Goal: Task Accomplishment & Management: Use online tool/utility

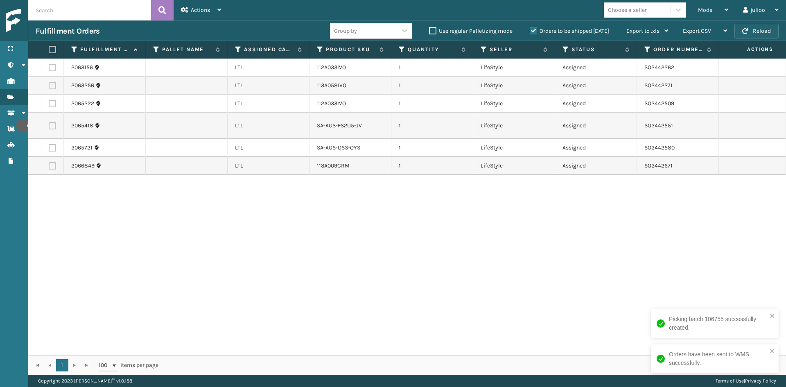
click at [757, 27] on button "Reload" at bounding box center [756, 31] width 44 height 15
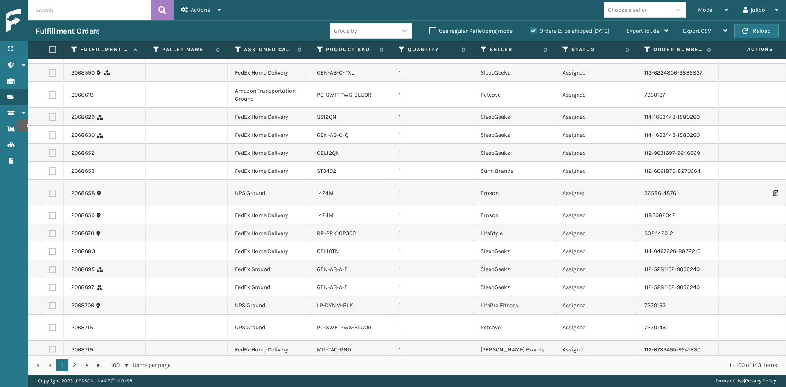
scroll to position [1596, 0]
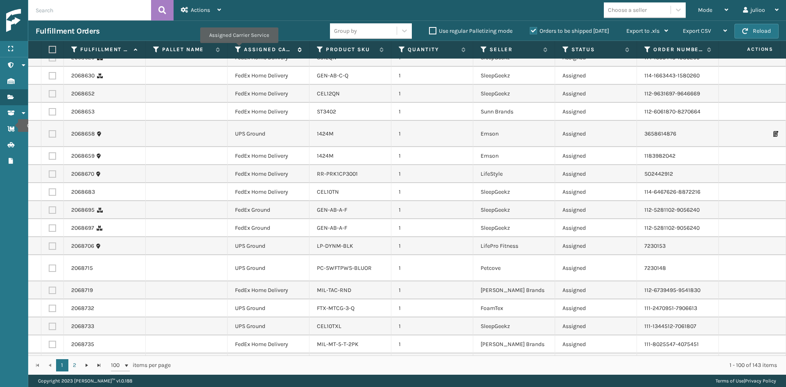
click at [238, 49] on icon at bounding box center [238, 49] width 7 height 7
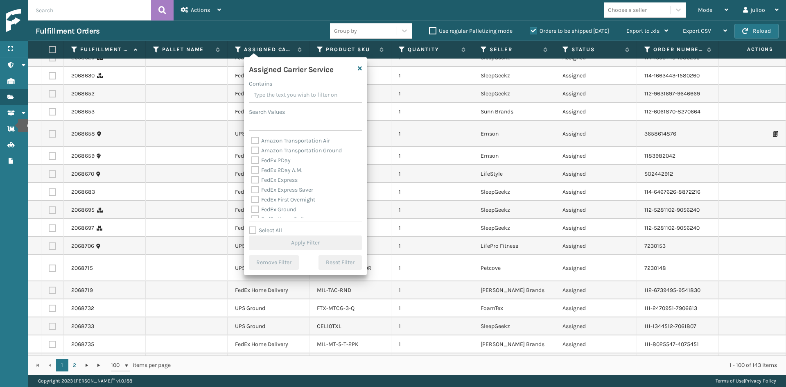
click at [271, 161] on label "FedEx 2Day" at bounding box center [270, 160] width 39 height 7
click at [252, 161] on input "FedEx 2Day" at bounding box center [251, 158] width 0 height 5
checkbox input "true"
click at [273, 174] on div "FedEx 2Day A.M." at bounding box center [305, 170] width 108 height 10
click at [273, 170] on label "FedEx 2Day A.M." at bounding box center [276, 170] width 51 height 7
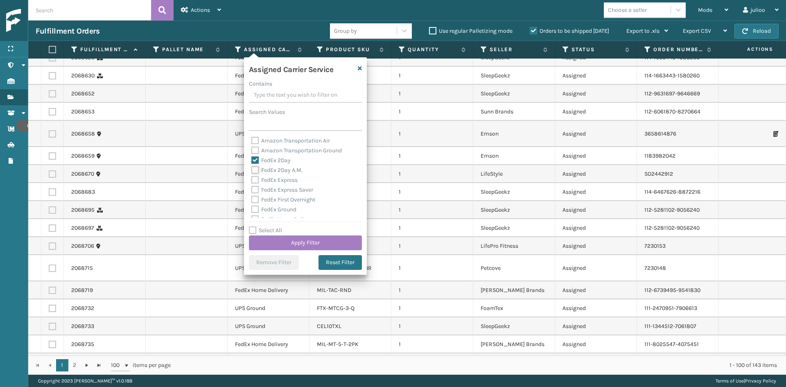
click at [252, 170] on input "FedEx 2Day A.M." at bounding box center [251, 167] width 0 height 5
checkbox input "true"
click at [272, 176] on label "FedEx Express" at bounding box center [274, 179] width 46 height 7
click at [252, 176] on input "FedEx Express" at bounding box center [251, 177] width 0 height 5
checkbox input "true"
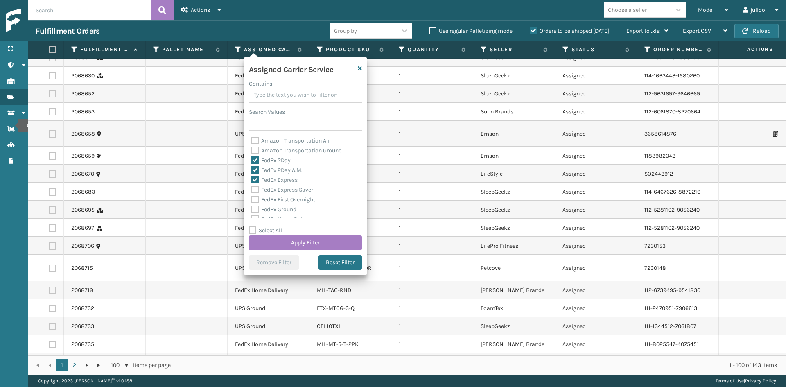
click at [274, 190] on label "FedEx Express Saver" at bounding box center [282, 189] width 62 height 7
click at [252, 190] on input "FedEx Express Saver" at bounding box center [251, 187] width 0 height 5
checkbox input "true"
click at [274, 163] on div "FedEx First Overnight" at bounding box center [305, 159] width 108 height 10
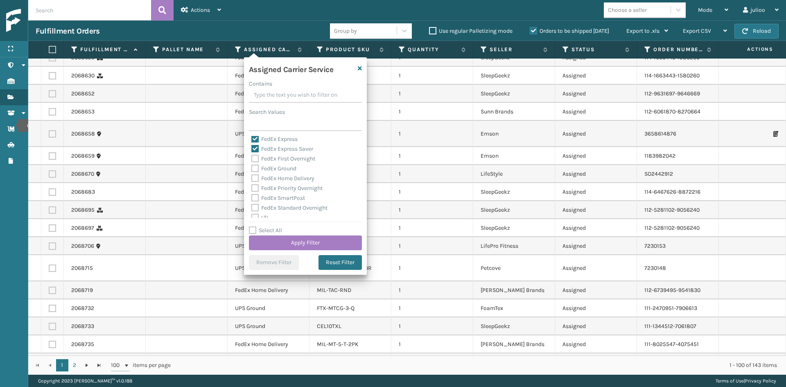
drag, startPoint x: 274, startPoint y: 168, endPoint x: 278, endPoint y: 166, distance: 4.9
click at [274, 168] on label "FedEx Ground" at bounding box center [273, 168] width 45 height 7
click at [252, 168] on input "FedEx Ground" at bounding box center [251, 166] width 0 height 5
checkbox input "true"
click at [282, 160] on label "FedEx First Overnight" at bounding box center [283, 158] width 64 height 7
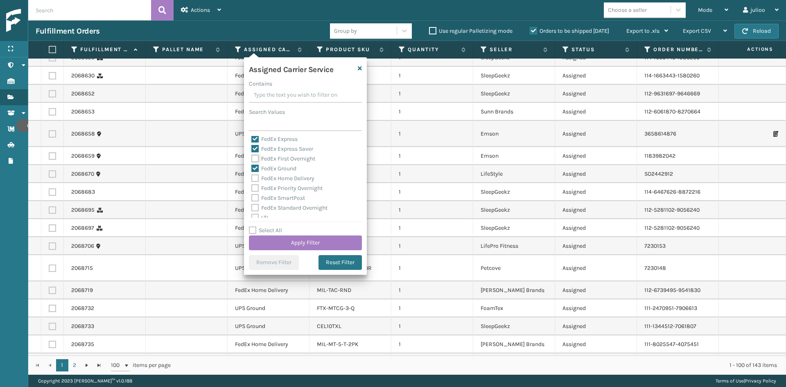
click at [252, 159] on input "FedEx First Overnight" at bounding box center [251, 156] width 0 height 5
checkbox input "true"
click at [279, 179] on label "FedEx Home Delivery" at bounding box center [282, 178] width 63 height 7
click at [252, 179] on input "FedEx Home Delivery" at bounding box center [251, 176] width 0 height 5
checkbox input "true"
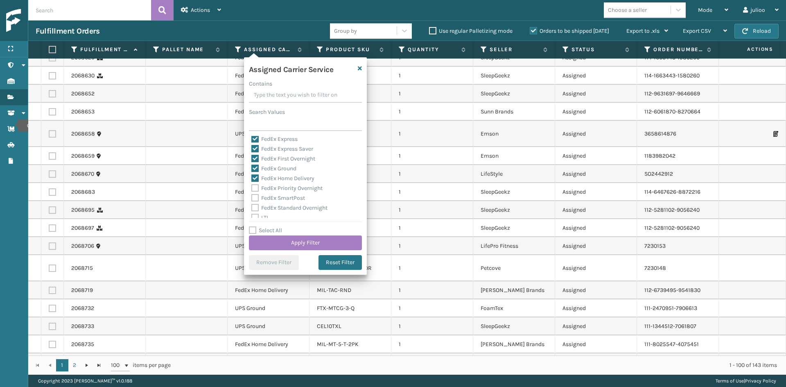
click at [279, 184] on div "FedEx Priority Overnight" at bounding box center [305, 188] width 108 height 10
click at [279, 189] on label "FedEx Priority Overnight" at bounding box center [286, 188] width 71 height 7
click at [252, 189] on input "FedEx Priority Overnight" at bounding box center [251, 185] width 0 height 5
checkbox input "true"
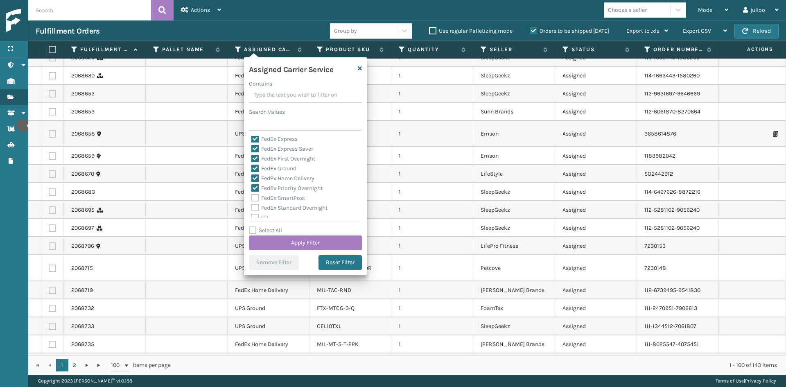
click at [278, 200] on label "FedEx SmartPost" at bounding box center [278, 197] width 54 height 7
click at [252, 199] on input "FedEx SmartPost" at bounding box center [251, 195] width 0 height 5
checkbox input "true"
click at [278, 207] on label "FedEx Standard Overnight" at bounding box center [289, 207] width 76 height 7
click at [252, 207] on input "FedEx Standard Overnight" at bounding box center [251, 205] width 0 height 5
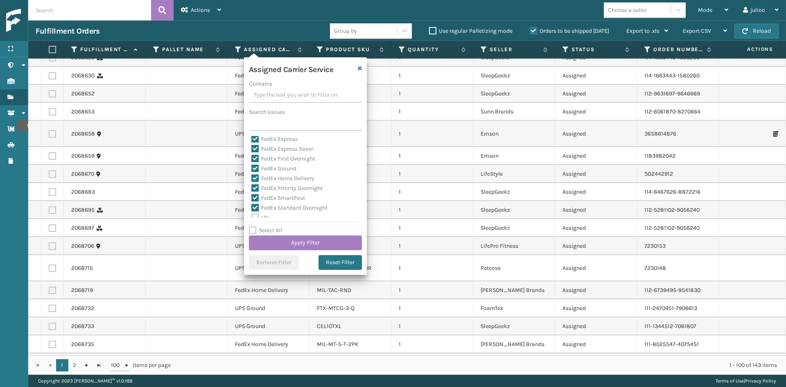
checkbox input "true"
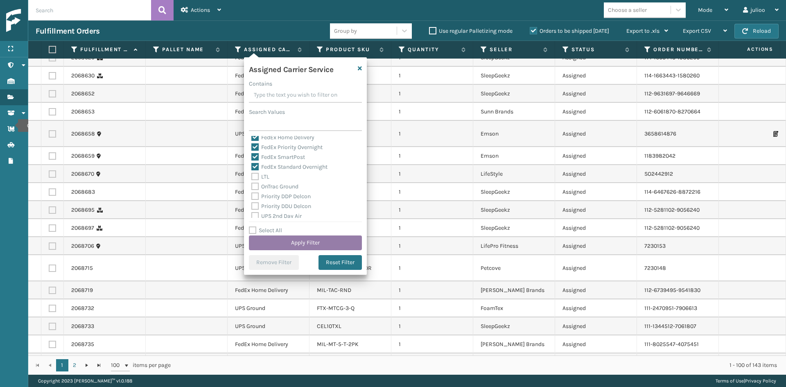
click at [278, 239] on button "Apply Filter" at bounding box center [305, 242] width 113 height 15
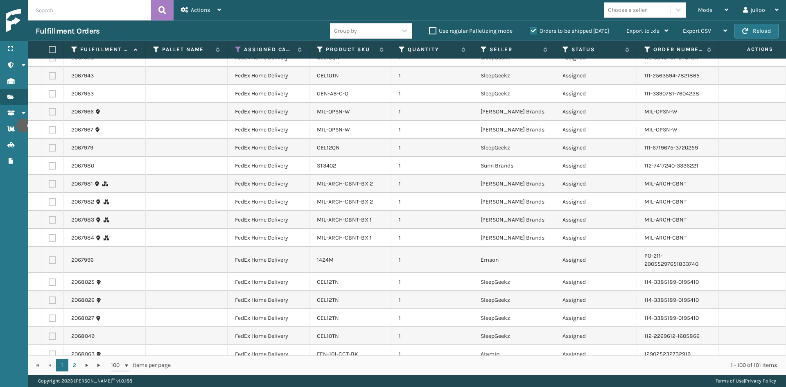
scroll to position [0, 0]
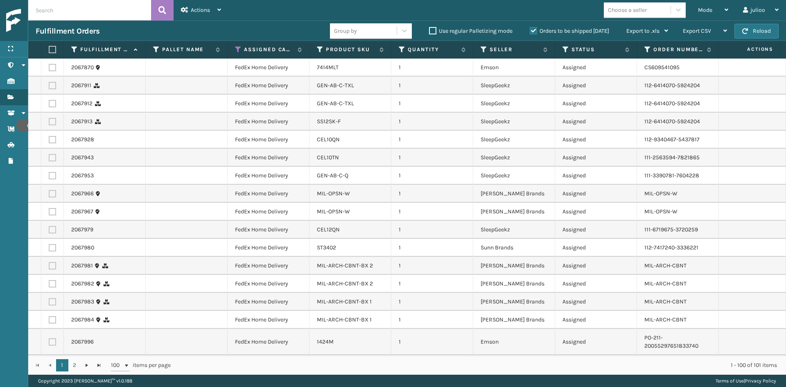
click at [616, 12] on div "Choose a seller" at bounding box center [627, 10] width 39 height 9
type input "EMS"
click at [616, 24] on div "Emson" at bounding box center [645, 30] width 82 height 15
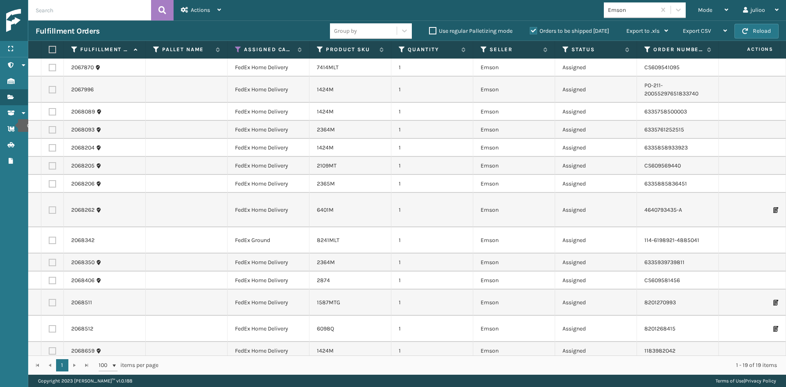
click at [53, 52] on label at bounding box center [51, 49] width 5 height 7
click at [49, 52] on input "checkbox" at bounding box center [49, 49] width 0 height 5
checkbox input "true"
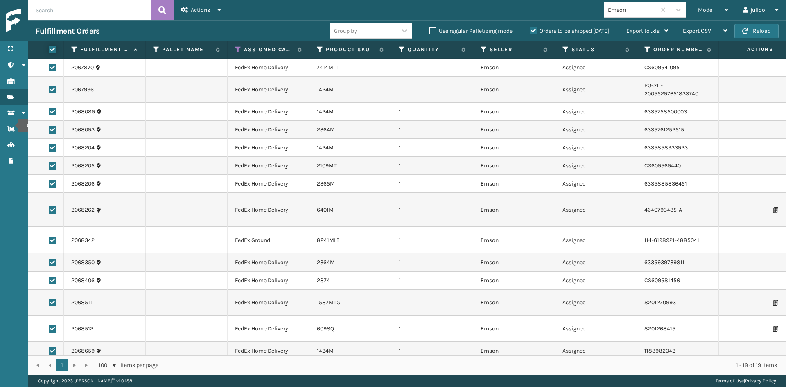
checkbox input "true"
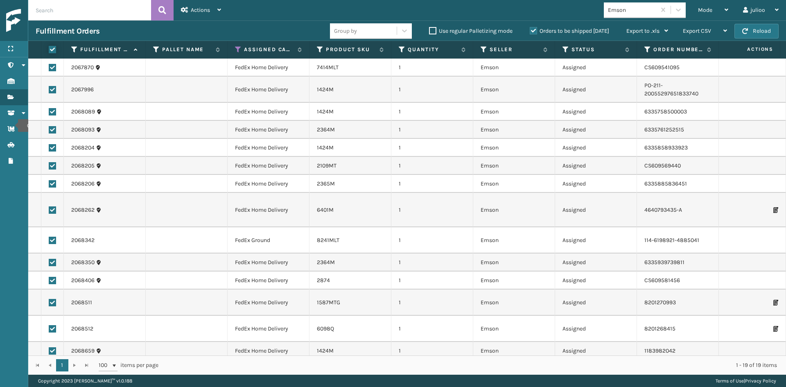
checkbox input "true"
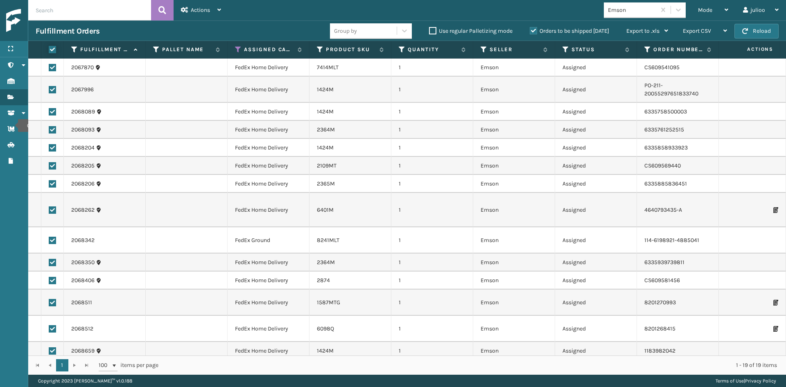
checkbox input "true"
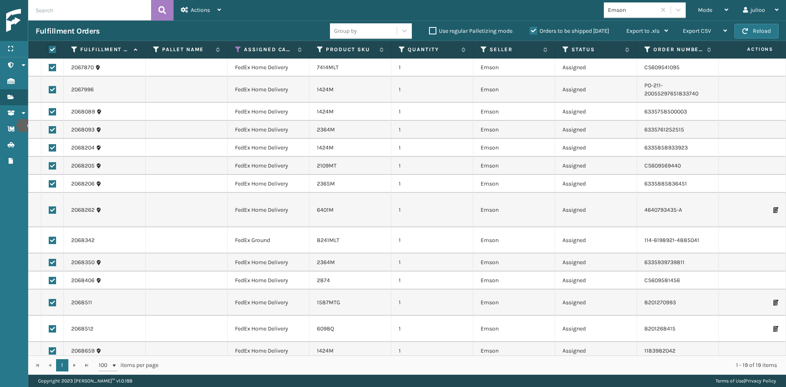
checkbox input "true"
click at [194, 12] on span "Actions" at bounding box center [200, 10] width 19 height 7
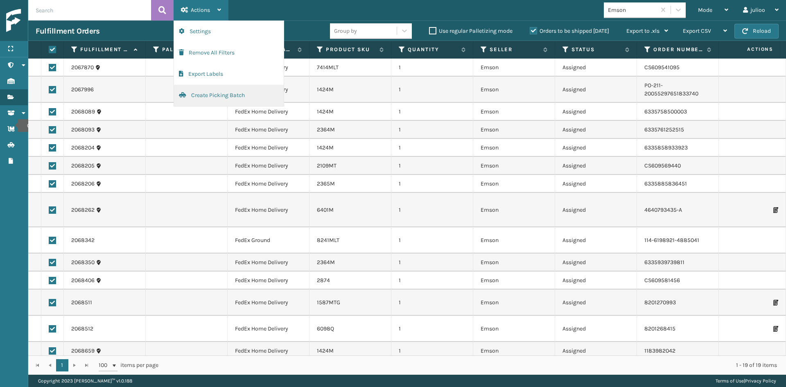
click at [241, 98] on button "Create Picking Batch" at bounding box center [229, 95] width 110 height 21
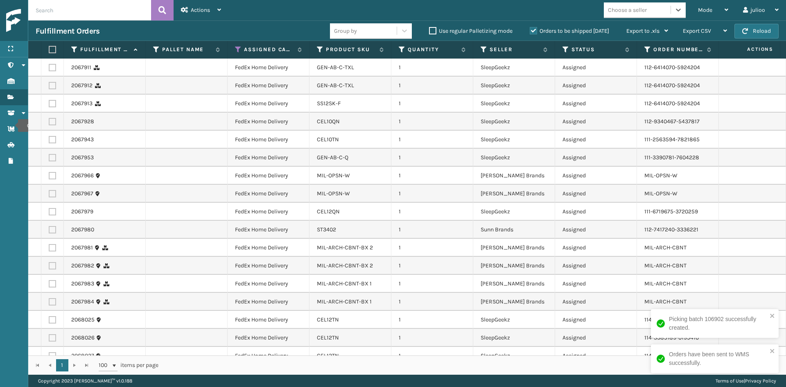
click at [642, 7] on div "Choose a seller" at bounding box center [627, 10] width 39 height 9
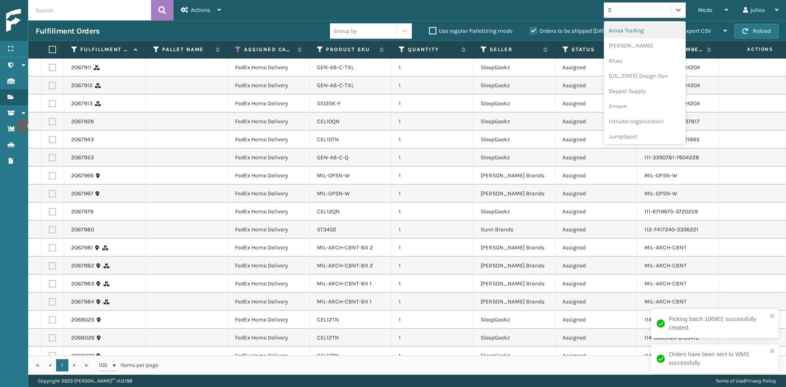
type input "SL"
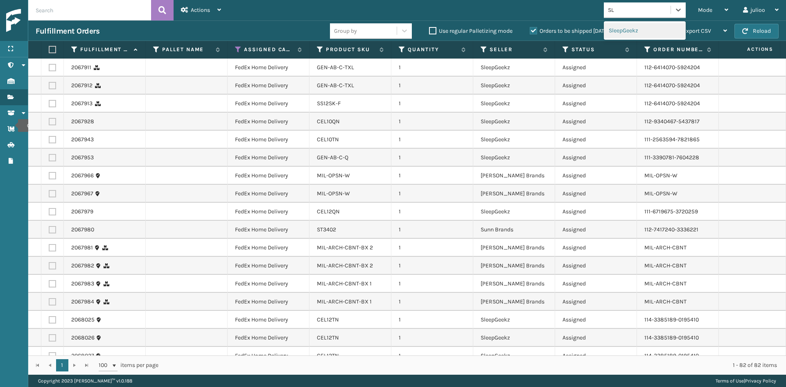
click at [633, 27] on div "SleepGeekz" at bounding box center [645, 30] width 82 height 15
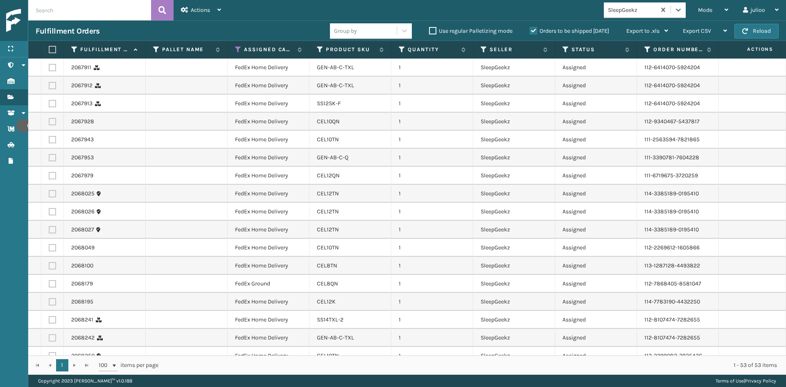
click at [53, 51] on label at bounding box center [51, 49] width 5 height 7
click at [49, 51] on input "checkbox" at bounding box center [49, 49] width 0 height 5
checkbox input "true"
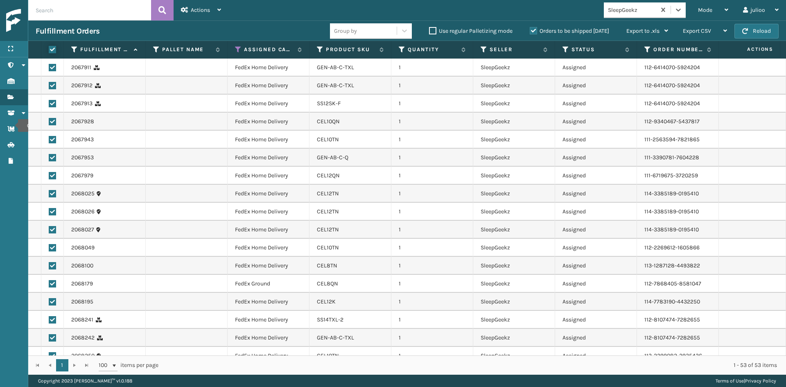
checkbox input "true"
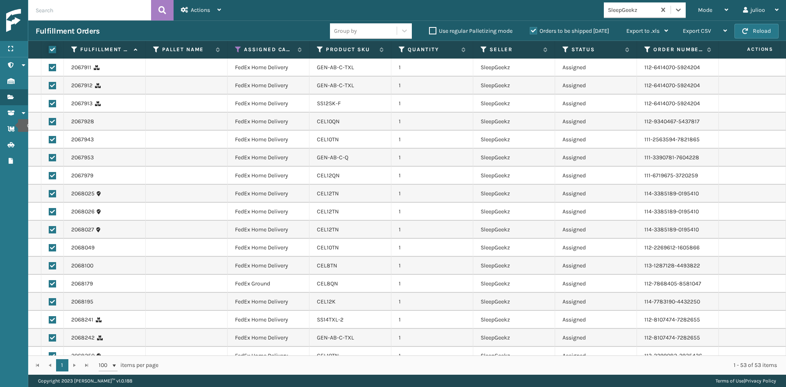
checkbox input "true"
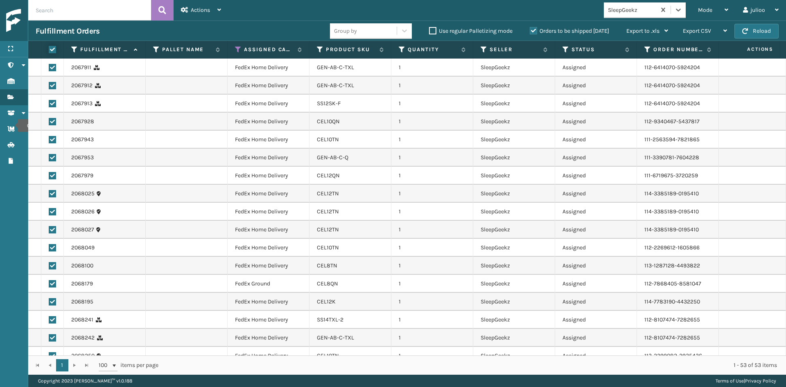
checkbox input "true"
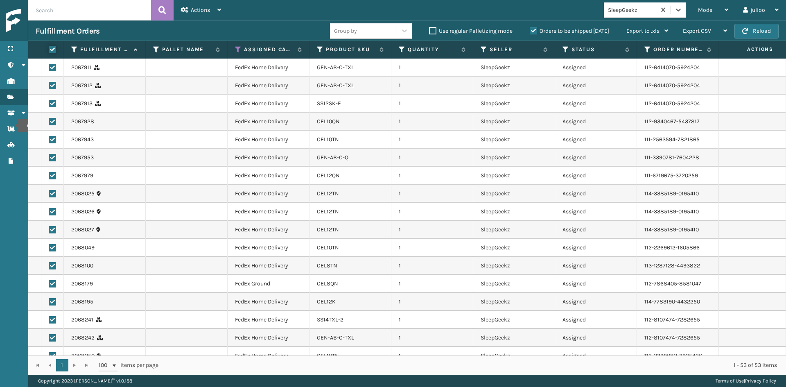
checkbox input "true"
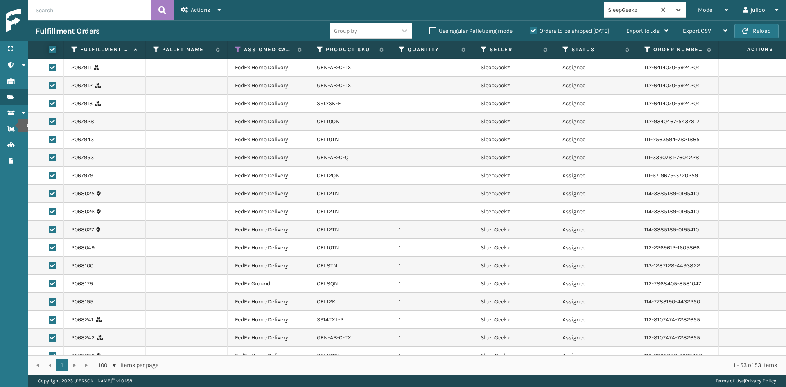
checkbox input "true"
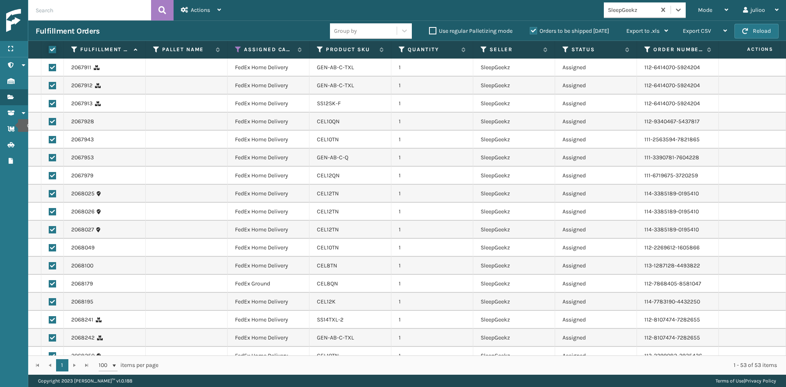
checkbox input "true"
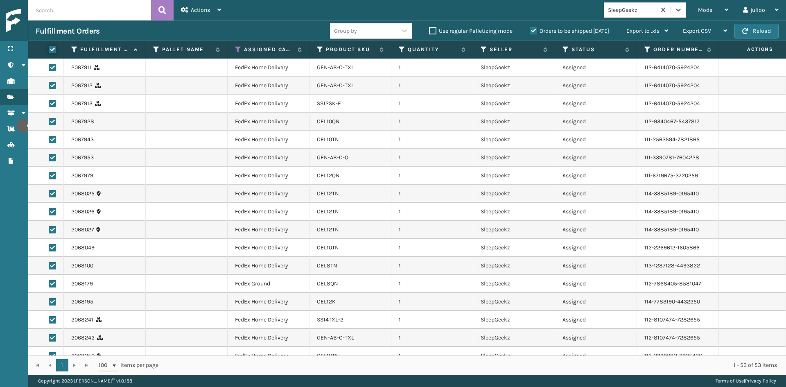
checkbox input "true"
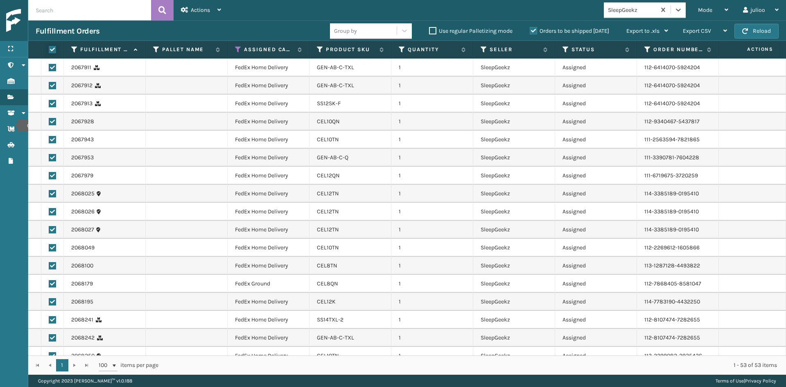
checkbox input "true"
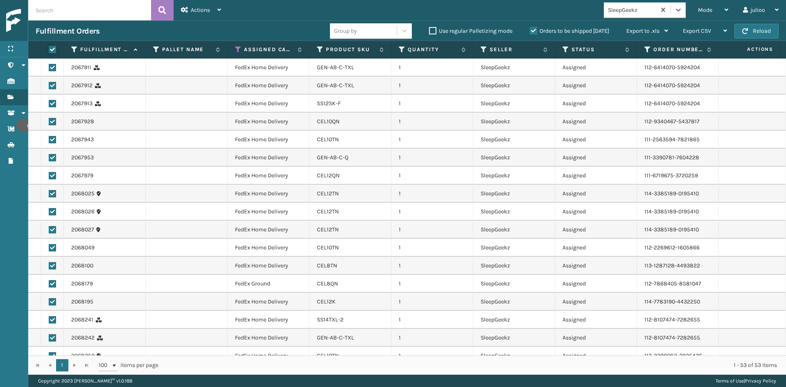
checkbox input "true"
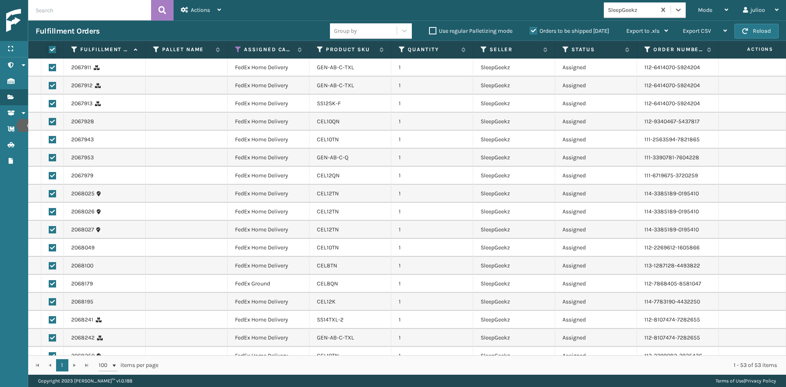
checkbox input "true"
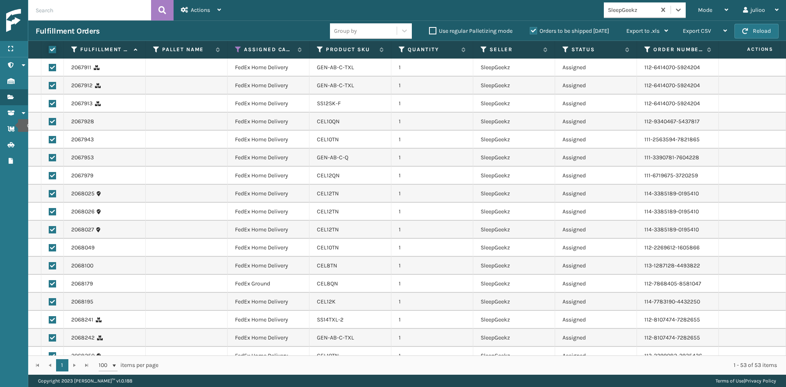
checkbox input "true"
click at [217, 6] on div "Actions" at bounding box center [201, 10] width 40 height 20
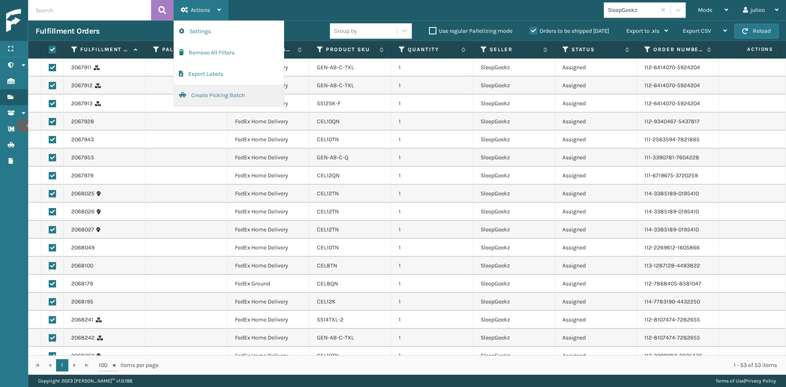
click at [256, 95] on button "Create Picking Batch" at bounding box center [229, 95] width 110 height 21
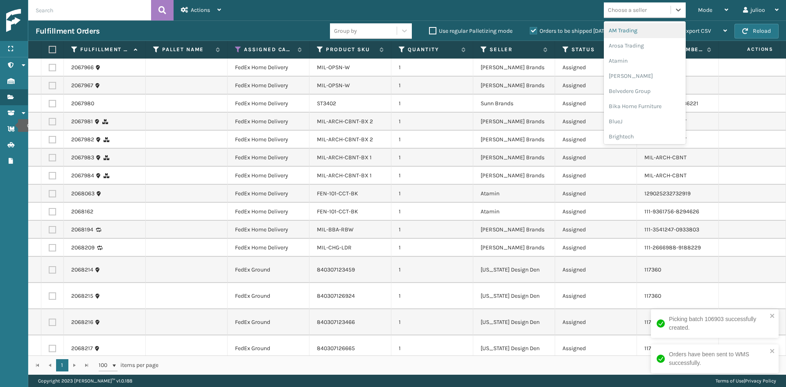
click at [639, 13] on div "Choose a seller" at bounding box center [627, 10] width 39 height 9
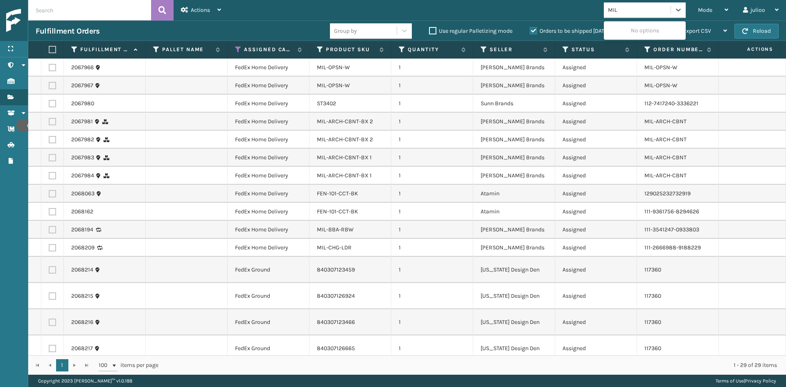
type input "MILL"
click at [641, 33] on div "[PERSON_NAME] Brands" at bounding box center [645, 30] width 82 height 15
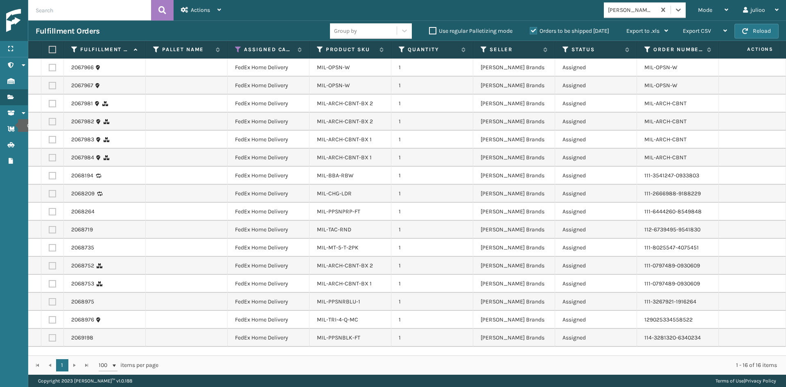
click at [50, 45] on th at bounding box center [52, 50] width 23 height 18
click at [50, 52] on label at bounding box center [51, 49] width 5 height 7
click at [49, 52] on input "checkbox" at bounding box center [49, 49] width 0 height 5
checkbox input "true"
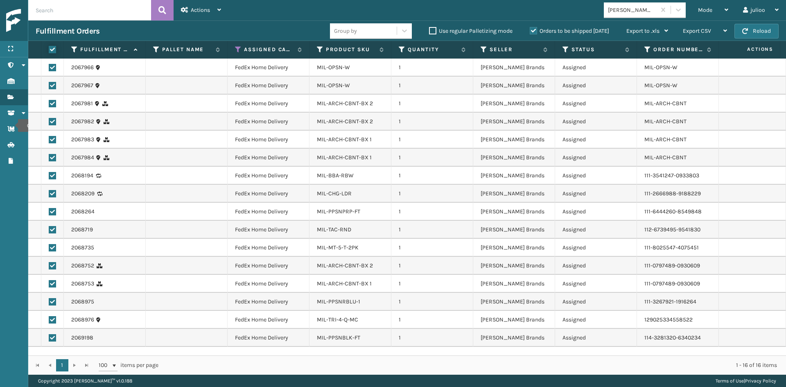
checkbox input "true"
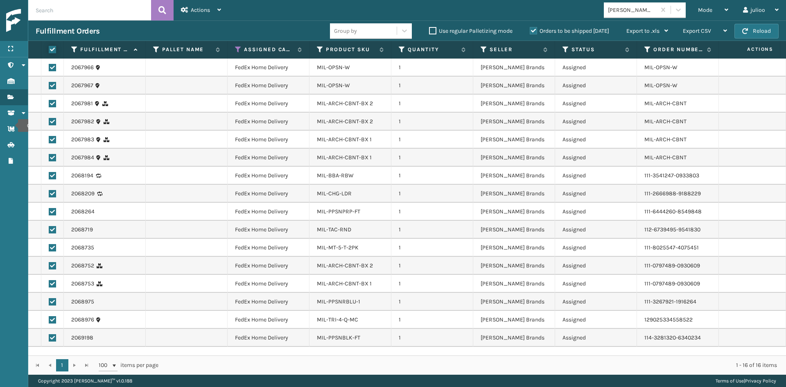
checkbox input "true"
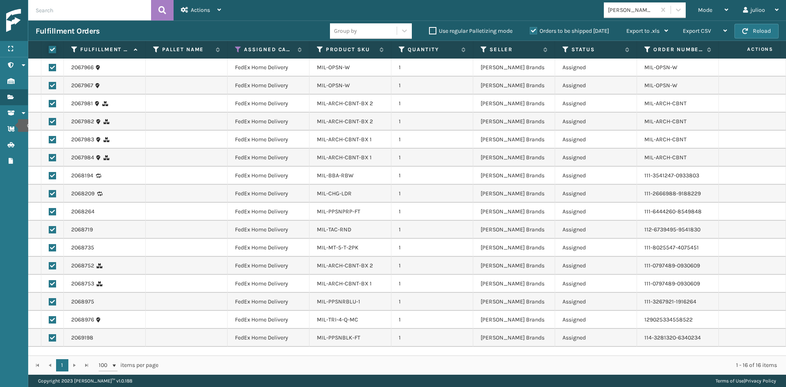
checkbox input "true"
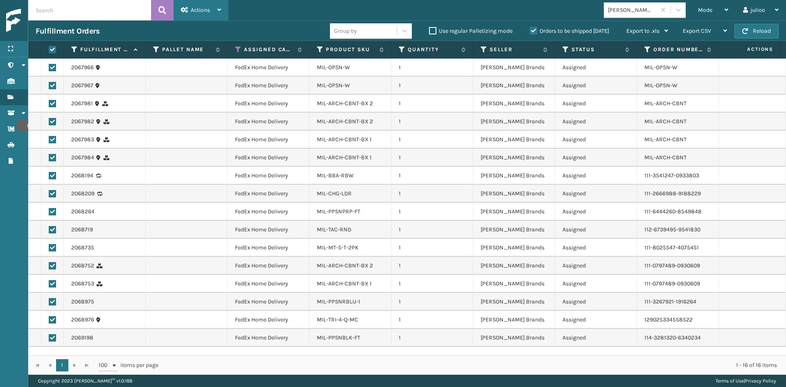
click at [208, 12] on span "Actions" at bounding box center [200, 10] width 19 height 7
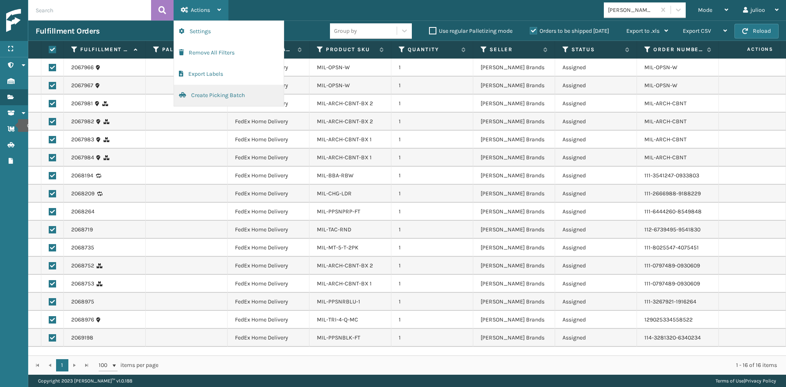
click at [223, 90] on button "Create Picking Batch" at bounding box center [229, 95] width 110 height 21
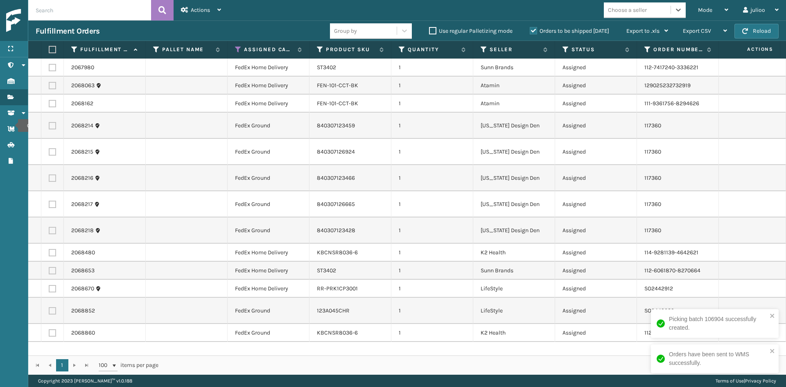
click at [627, 11] on div "Choose a seller" at bounding box center [627, 10] width 39 height 9
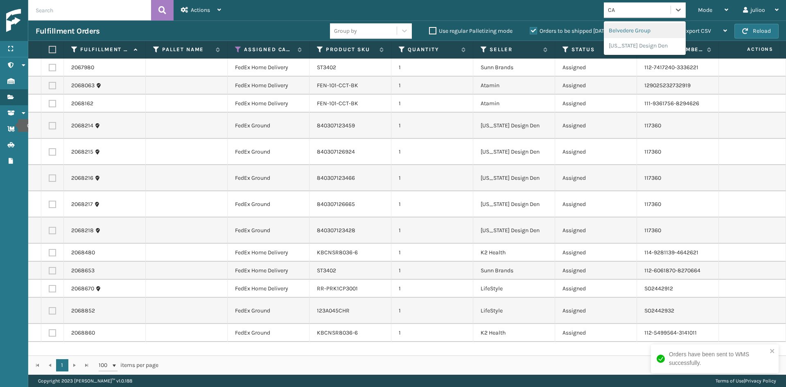
type input "CAL"
click at [619, 30] on div "[US_STATE] Design Den" at bounding box center [645, 30] width 82 height 15
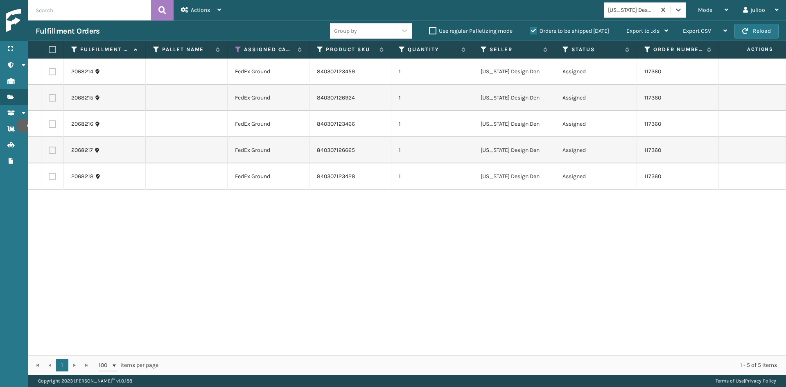
click at [52, 49] on label at bounding box center [51, 49] width 5 height 7
click at [49, 49] on input "checkbox" at bounding box center [49, 49] width 0 height 5
checkbox input "true"
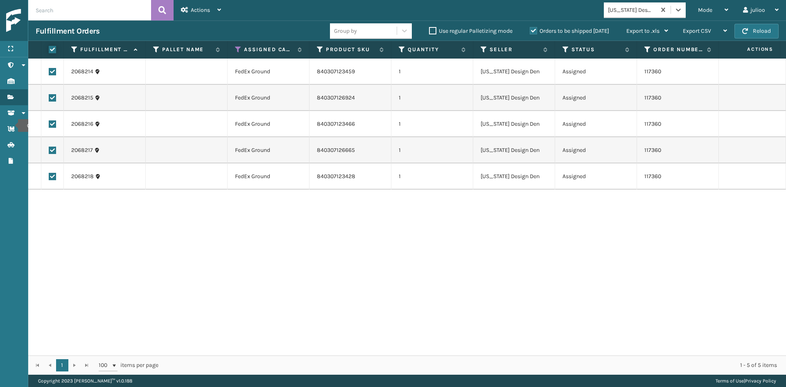
checkbox input "true"
click at [204, 7] on span "Actions" at bounding box center [200, 10] width 19 height 7
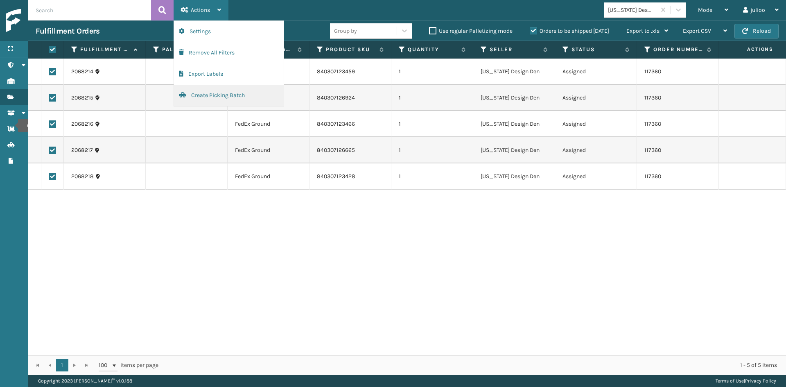
click at [194, 88] on button "Create Picking Batch" at bounding box center [229, 95] width 110 height 21
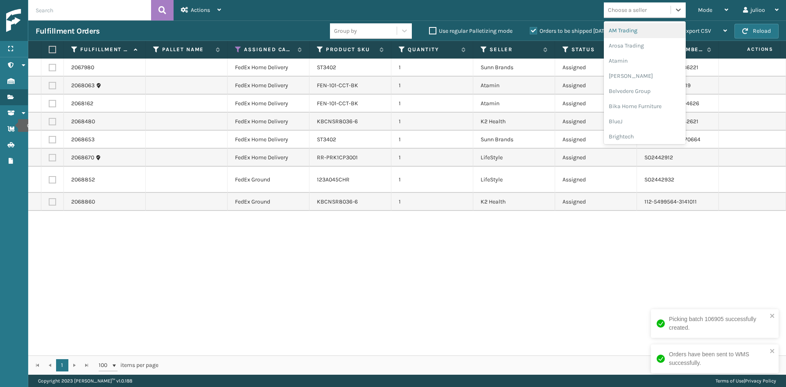
click at [636, 11] on div "Choose a seller" at bounding box center [627, 10] width 39 height 9
type input "A"
click at [636, 59] on div "Atamin" at bounding box center [645, 60] width 82 height 15
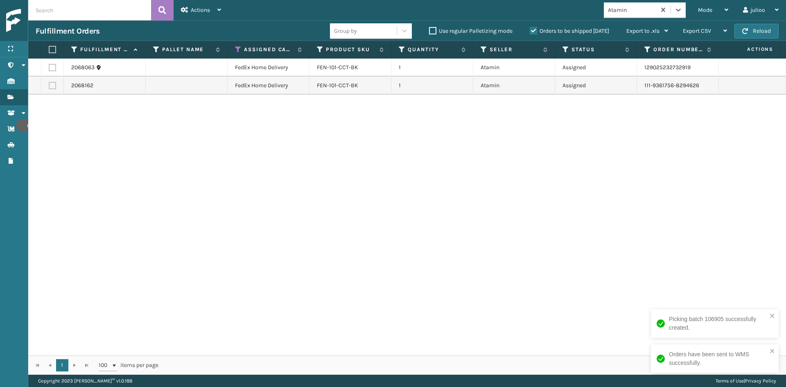
click at [54, 45] on th at bounding box center [52, 50] width 23 height 18
click at [49, 50] on label at bounding box center [51, 49] width 5 height 7
click at [49, 50] on input "checkbox" at bounding box center [49, 49] width 0 height 5
checkbox input "true"
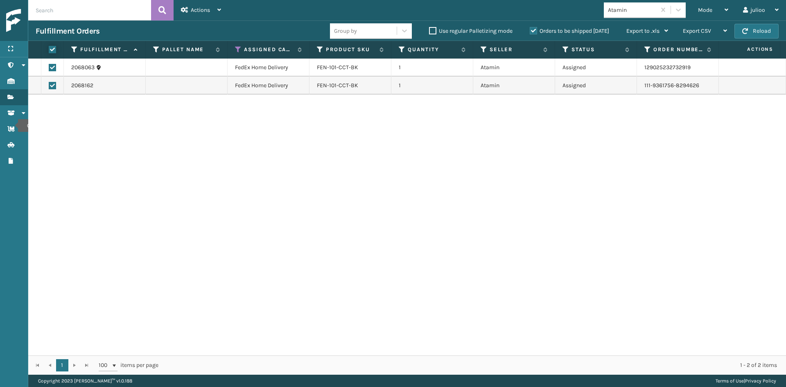
checkbox input "true"
click at [195, 4] on div "Actions" at bounding box center [201, 10] width 40 height 20
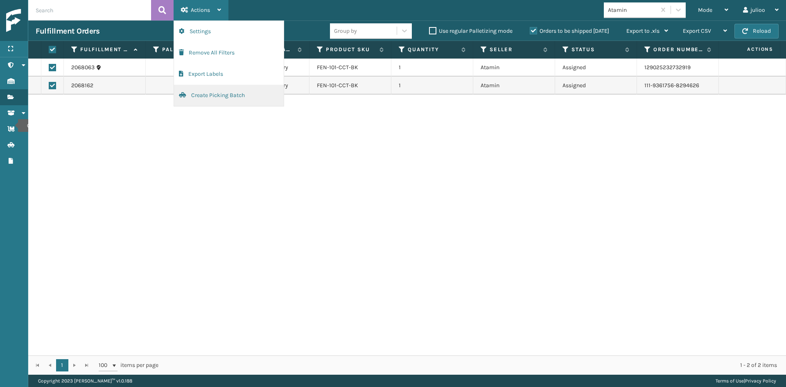
click at [220, 98] on button "Create Picking Batch" at bounding box center [229, 95] width 110 height 21
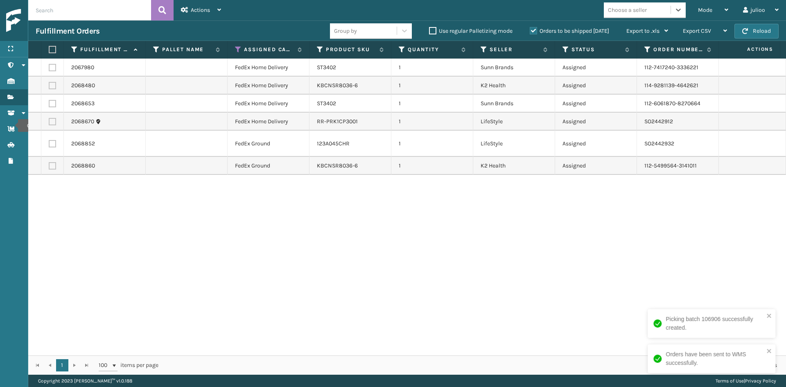
click at [53, 84] on label at bounding box center [52, 85] width 7 height 7
click at [49, 84] on input "checkbox" at bounding box center [49, 84] width 0 height 5
checkbox input "true"
click at [54, 165] on label at bounding box center [52, 165] width 7 height 7
click at [49, 165] on input "checkbox" at bounding box center [49, 164] width 0 height 5
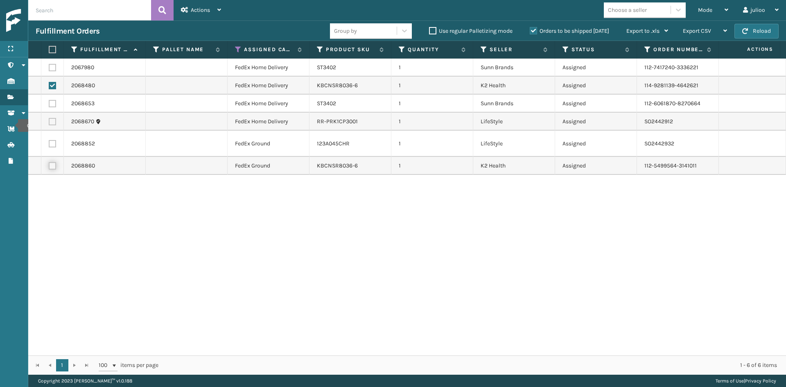
checkbox input "true"
drag, startPoint x: 50, startPoint y: 63, endPoint x: 55, endPoint y: 87, distance: 23.8
click at [52, 68] on td at bounding box center [52, 68] width 23 height 18
click at [55, 103] on label at bounding box center [52, 103] width 7 height 7
click at [49, 103] on input "checkbox" at bounding box center [49, 102] width 0 height 5
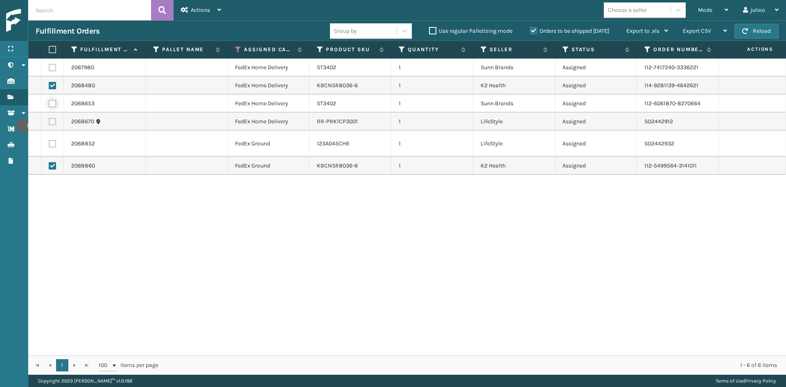
checkbox input "true"
click at [56, 66] on td at bounding box center [52, 68] width 23 height 18
click at [56, 65] on td at bounding box center [52, 68] width 23 height 18
click at [53, 68] on label at bounding box center [52, 67] width 7 height 7
click at [49, 68] on input "checkbox" at bounding box center [49, 66] width 0 height 5
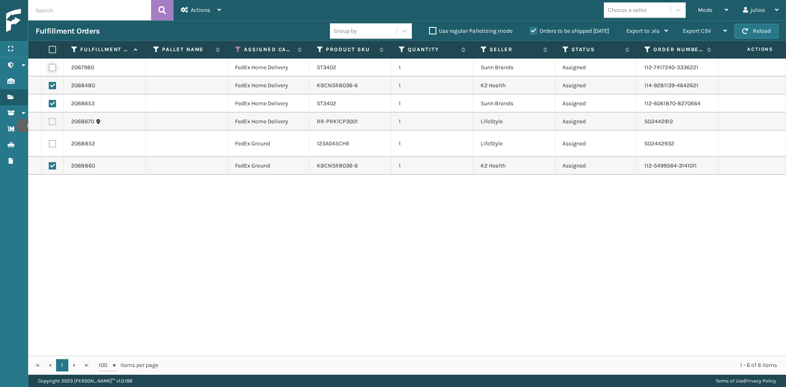
checkbox input "true"
click at [214, 14] on div "Actions" at bounding box center [201, 10] width 40 height 20
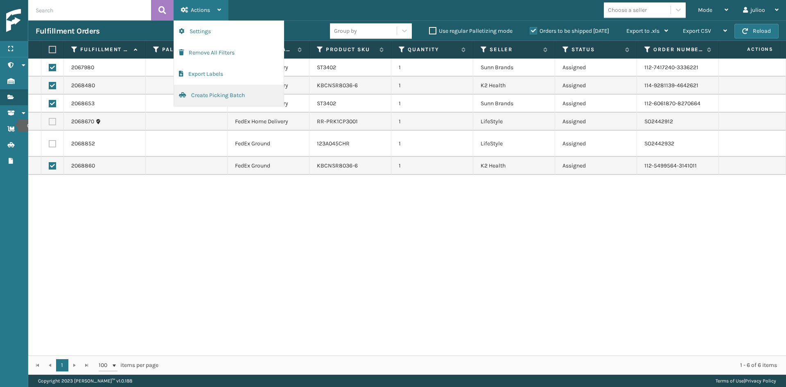
click at [239, 96] on button "Create Picking Batch" at bounding box center [229, 95] width 110 height 21
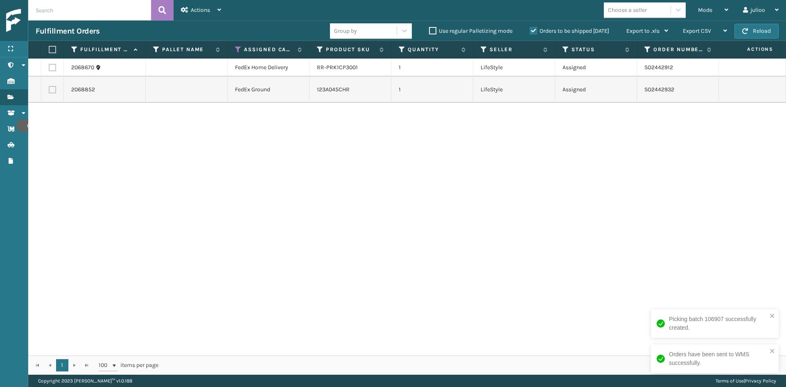
click at [54, 46] on label at bounding box center [51, 49] width 5 height 7
click at [49, 47] on input "checkbox" at bounding box center [49, 49] width 0 height 5
checkbox input "true"
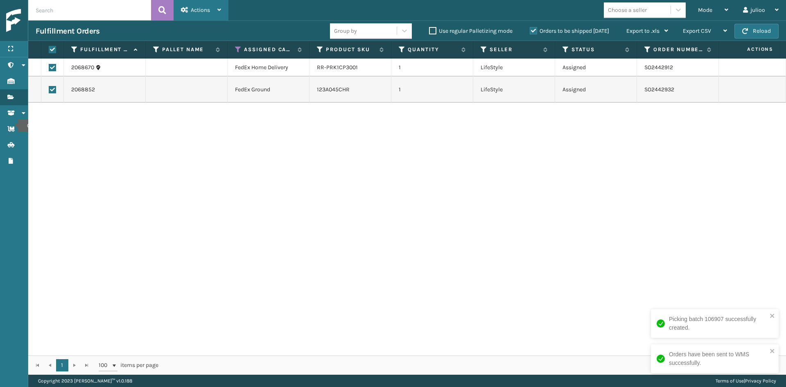
click at [190, 11] on div "Actions" at bounding box center [201, 10] width 40 height 20
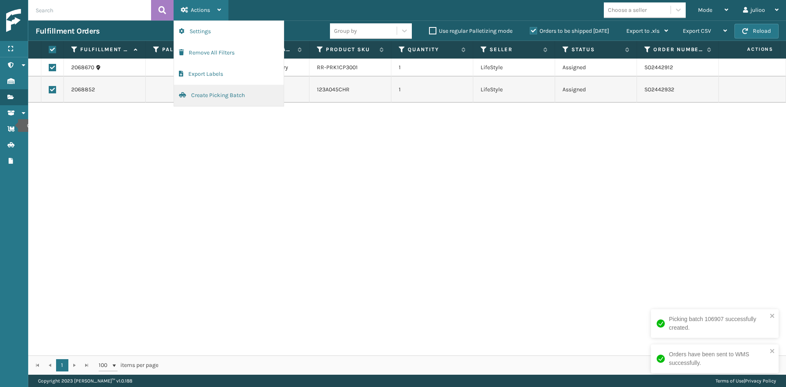
click at [187, 92] on button "Create Picking Batch" at bounding box center [229, 95] width 110 height 21
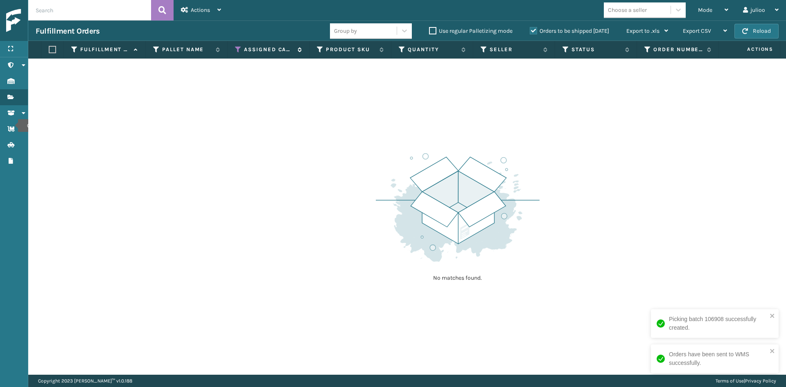
click at [236, 50] on icon at bounding box center [238, 49] width 7 height 7
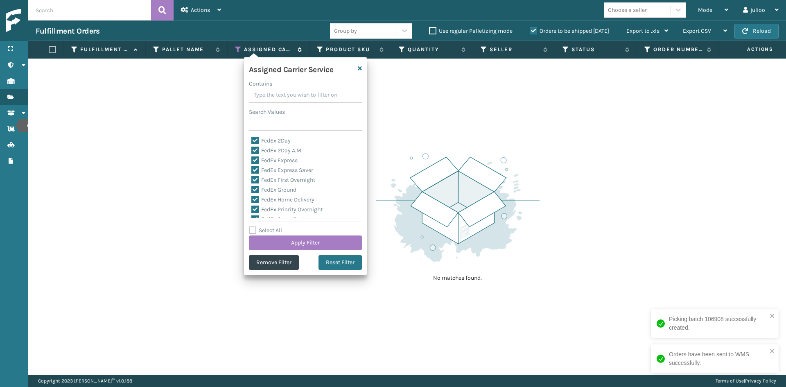
click at [236, 50] on icon at bounding box center [238, 49] width 7 height 7
click at [297, 265] on button "Remove Filter" at bounding box center [274, 262] width 50 height 15
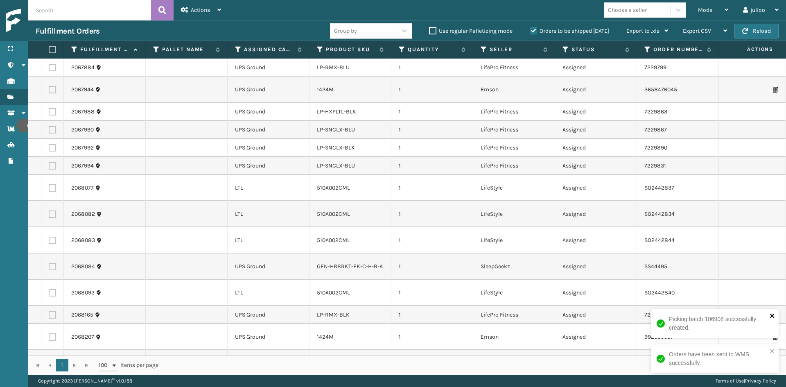
click at [774, 318] on icon "close" at bounding box center [773, 315] width 6 height 7
